Goal: Task Accomplishment & Management: Manage account settings

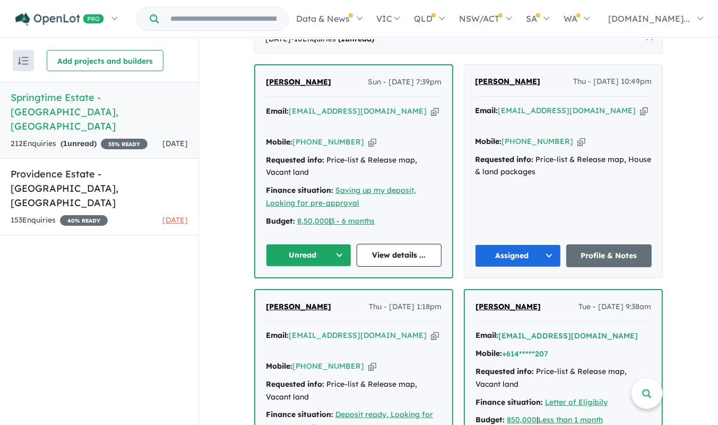
scroll to position [397, 0]
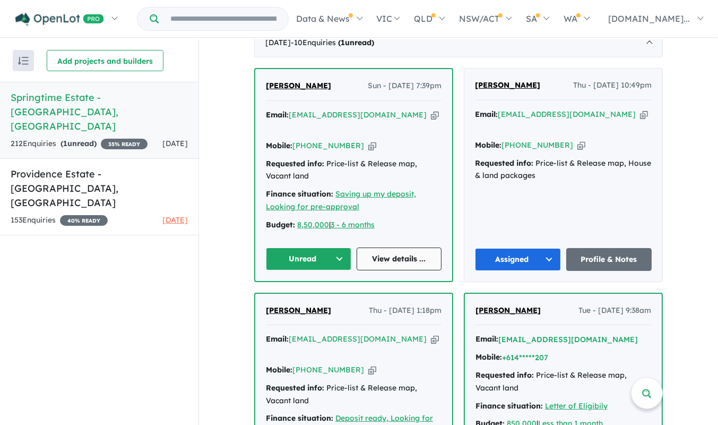
click at [390, 247] on link "View details ..." at bounding box center [399, 258] width 85 height 23
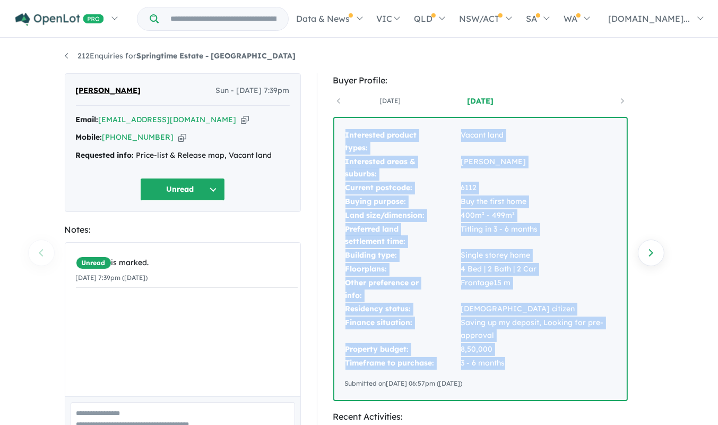
drag, startPoint x: 511, startPoint y: 365, endPoint x: 341, endPoint y: 140, distance: 281.8
click at [341, 140] on div "Interested product types: Vacant land Interested areas & suburbs: Byford Curren…" at bounding box center [480, 259] width 292 height 282
copy tbody "Interested product types: Vacant land Interested areas & suburbs: Byford Curren…"
click at [219, 189] on button "Unread" at bounding box center [182, 189] width 85 height 23
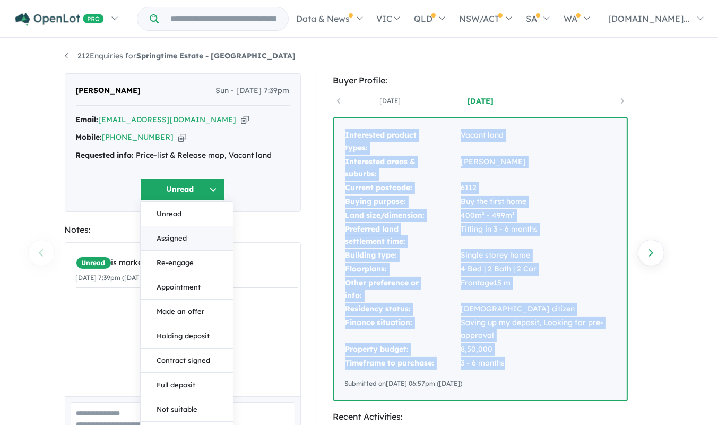
click at [194, 243] on button "Assigned" at bounding box center [187, 238] width 92 height 24
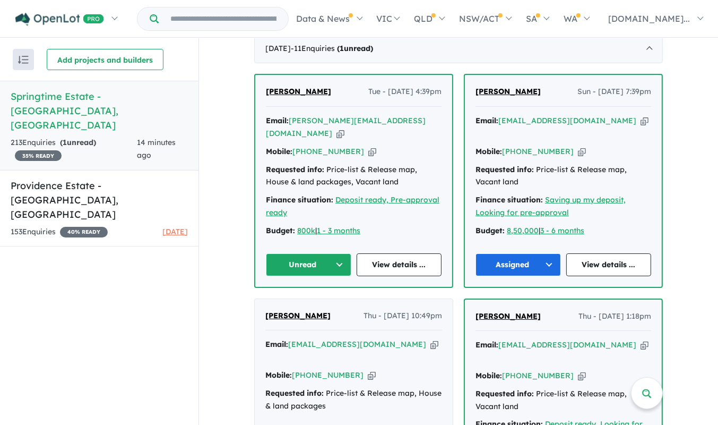
scroll to position [391, 0]
click at [335, 253] on button "Unread" at bounding box center [308, 264] width 85 height 23
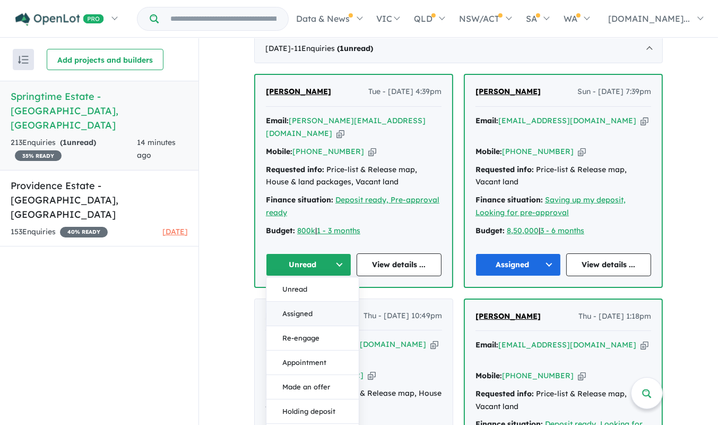
click at [306, 301] on button "Assigned" at bounding box center [312, 313] width 92 height 24
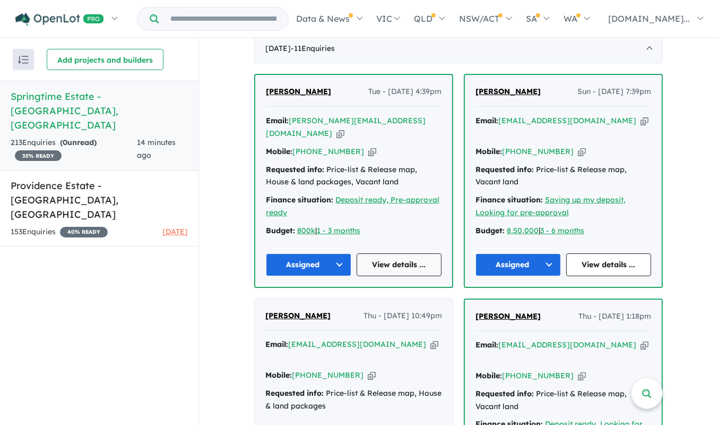
click at [390, 253] on link "View details ..." at bounding box center [399, 264] width 85 height 23
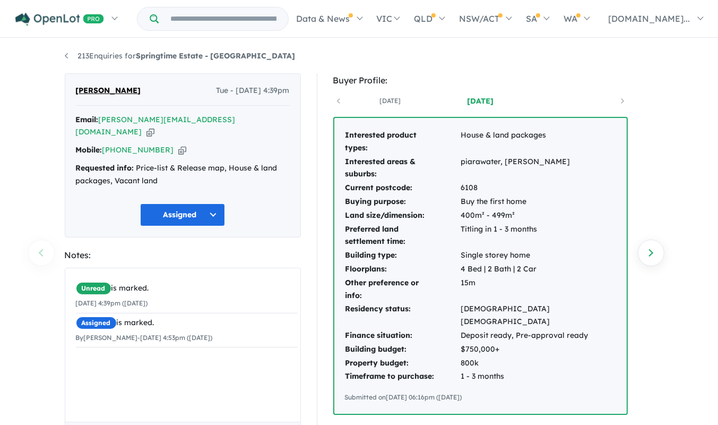
click at [515, 356] on td "800k" at bounding box center [538, 363] width 155 height 14
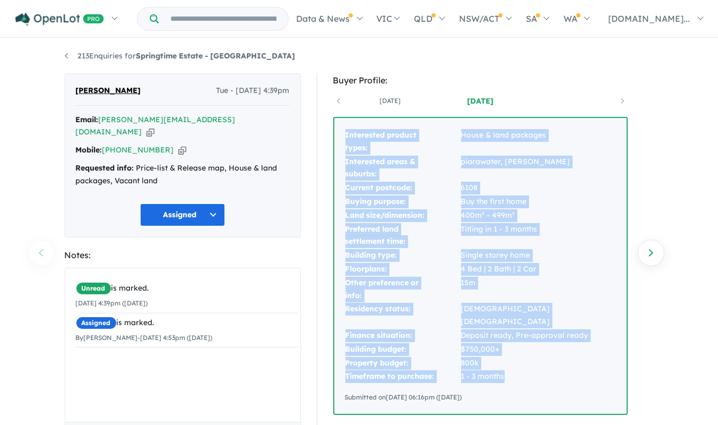
drag, startPoint x: 509, startPoint y: 366, endPoint x: 354, endPoint y: 121, distance: 290.0
click at [354, 121] on div "Interested product types: House & land packages Interested areas & suburbs: pia…" at bounding box center [480, 266] width 292 height 296
copy tbody "Interested product types: House & land packages Interested areas & suburbs: pia…"
